Goal: Use online tool/utility: Utilize a website feature to perform a specific function

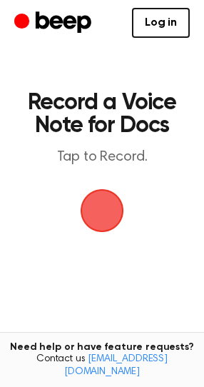
click at [91, 211] on span "button" at bounding box center [101, 210] width 65 height 65
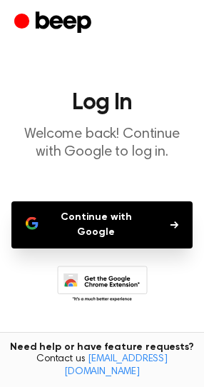
click at [77, 219] on button "Continue with Google" at bounding box center [102, 225] width 182 height 47
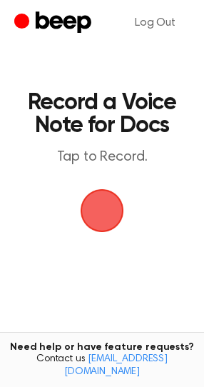
click at [108, 223] on span "button" at bounding box center [102, 211] width 66 height 66
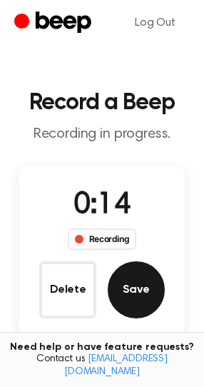
click at [134, 270] on button "Save" at bounding box center [136, 290] width 57 height 57
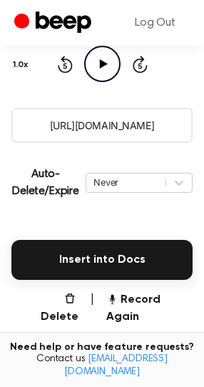
scroll to position [212, 0]
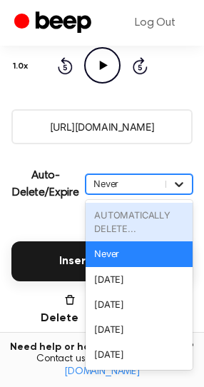
click at [170, 187] on div at bounding box center [180, 184] width 26 height 14
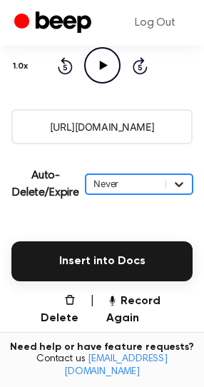
click at [170, 187] on div at bounding box center [180, 184] width 26 height 14
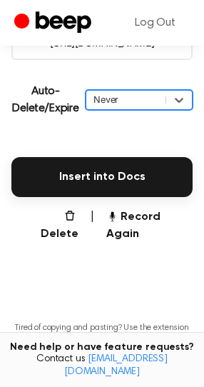
scroll to position [299, 0]
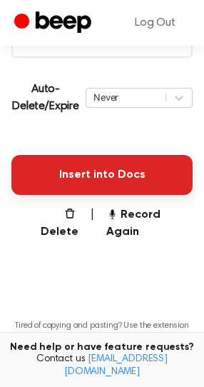
click at [110, 187] on button "Insert into Docs" at bounding box center [102, 175] width 182 height 40
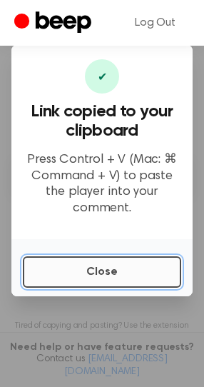
click at [83, 260] on button "Close" at bounding box center [102, 272] width 159 height 31
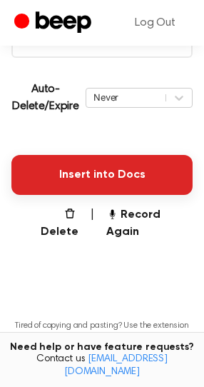
click at [100, 164] on button "Insert into Docs" at bounding box center [102, 175] width 182 height 40
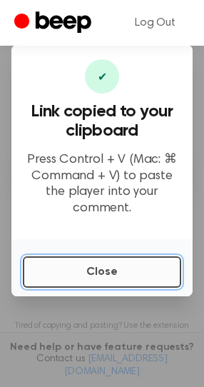
click at [87, 257] on button "Close" at bounding box center [102, 272] width 159 height 31
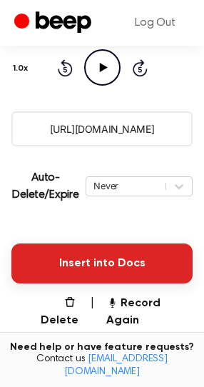
scroll to position [173, 0]
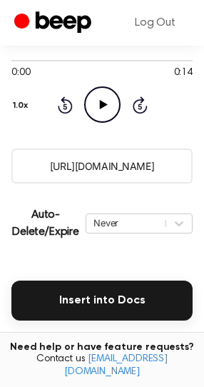
click at [72, 215] on p "Auto-Delete/Expire" at bounding box center [45, 224] width 69 height 34
click at [159, 142] on main "Your Recording is Ready Copy the link and paste it anywhere 0:00 0:14 Your brow…" at bounding box center [102, 193] width 204 height 732
click at [144, 167] on input "[URL][DOMAIN_NAME]" at bounding box center [102, 166] width 182 height 35
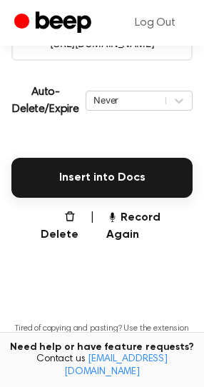
scroll to position [290, 0]
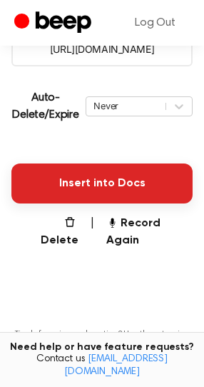
click at [105, 192] on button "Insert into Docs" at bounding box center [102, 184] width 182 height 40
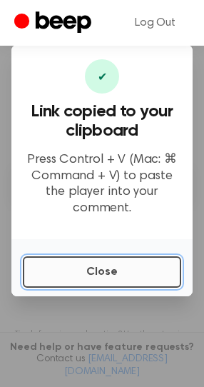
click at [102, 272] on button "Close" at bounding box center [102, 272] width 159 height 31
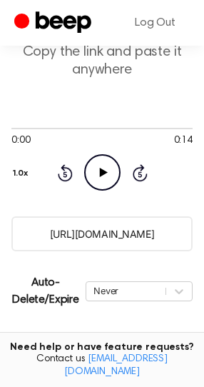
scroll to position [86, 0]
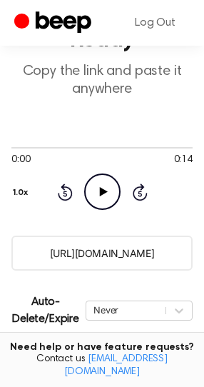
click at [112, 185] on icon "Play Audio" at bounding box center [102, 192] width 36 height 36
click at [112, 185] on icon "Pause Audio" at bounding box center [102, 192] width 36 height 36
click at [166, 19] on link "Log Out" at bounding box center [155, 23] width 69 height 34
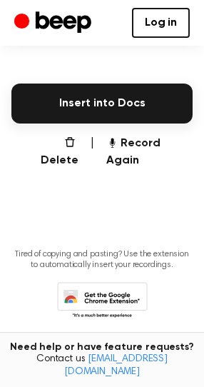
scroll to position [372, 0]
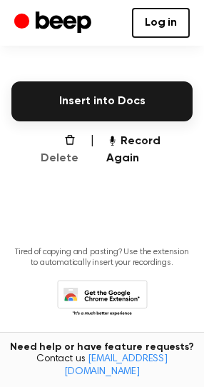
click at [46, 142] on button "Delete" at bounding box center [54, 150] width 50 height 34
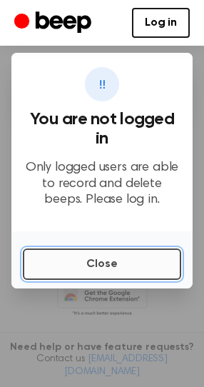
click at [101, 259] on button "Close" at bounding box center [102, 264] width 159 height 31
